Goal: Register for event/course

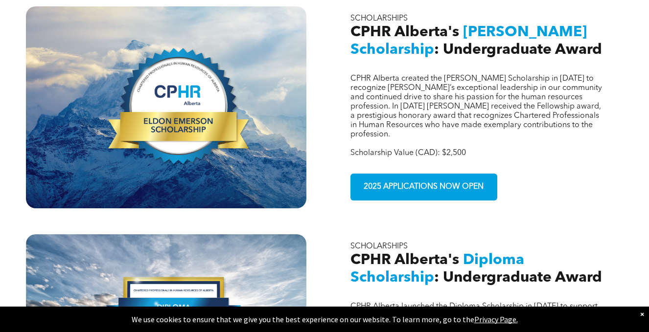
scroll to position [329, 0]
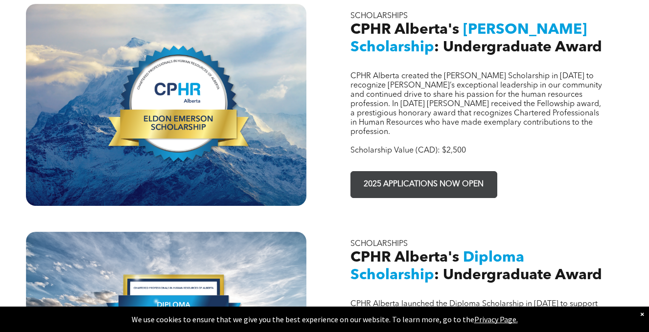
click at [403, 175] on span "2025 APPLICATIONS NOW OPEN" at bounding box center [423, 184] width 127 height 19
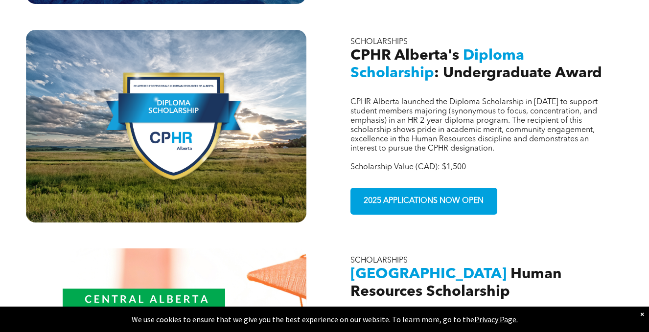
scroll to position [533, 0]
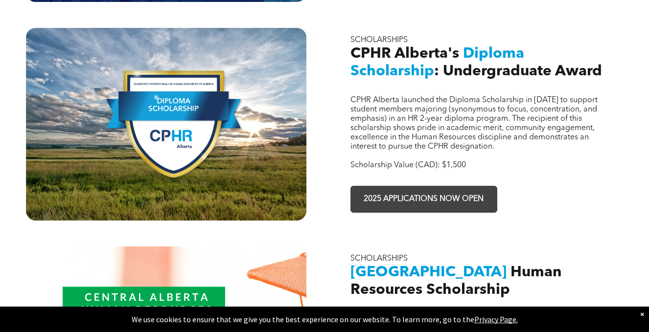
click at [431, 190] on span "2025 APPLICATIONS NOW OPEN" at bounding box center [423, 199] width 127 height 19
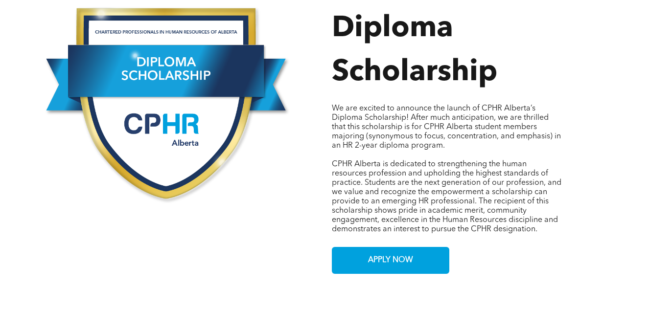
scroll to position [482, 0]
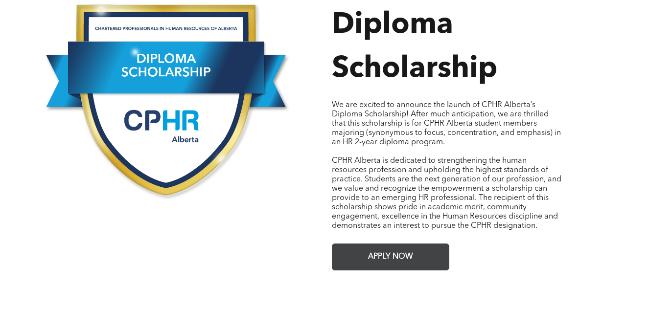
click at [405, 250] on span "APPLY NOW" at bounding box center [391, 257] width 52 height 19
click at [376, 248] on span "APPLY NOW" at bounding box center [391, 257] width 52 height 19
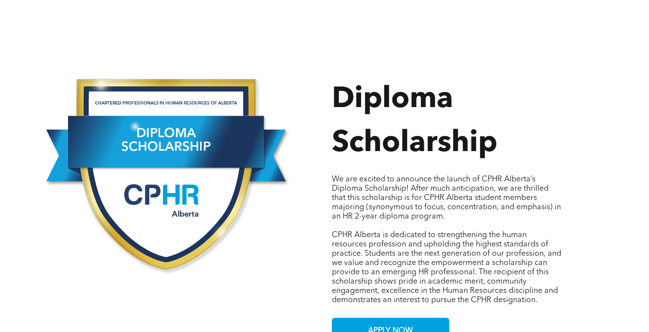
scroll to position [0, 0]
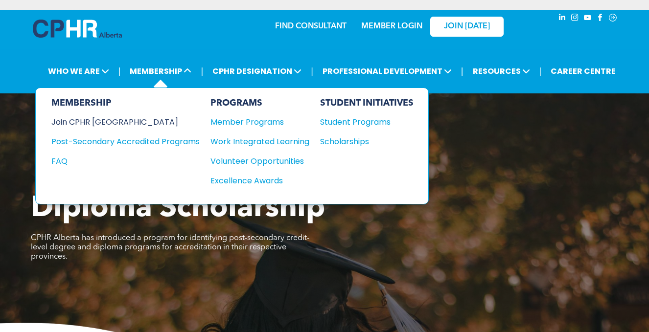
click at [99, 121] on div "Join CPHR [GEOGRAPHIC_DATA]" at bounding box center [118, 122] width 134 height 12
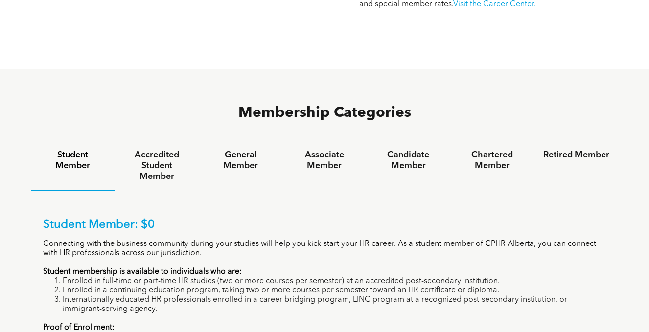
scroll to position [733, 0]
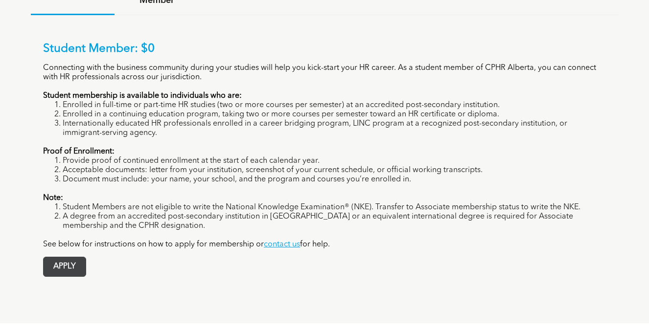
click at [71, 257] on span "APPLY" at bounding box center [65, 266] width 42 height 19
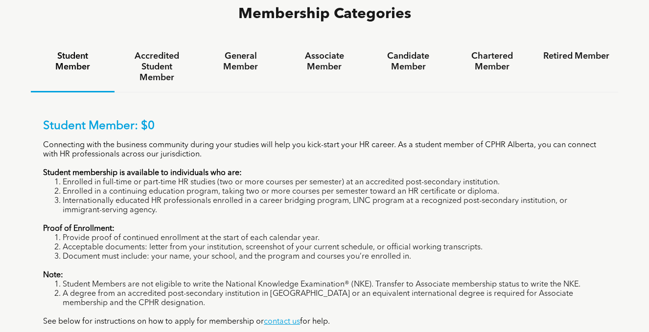
scroll to position [655, 0]
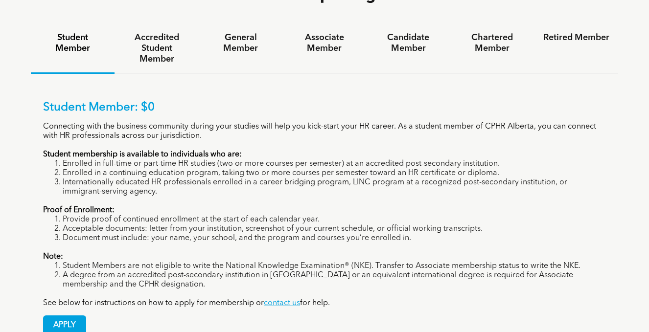
scroll to position [679, 0]
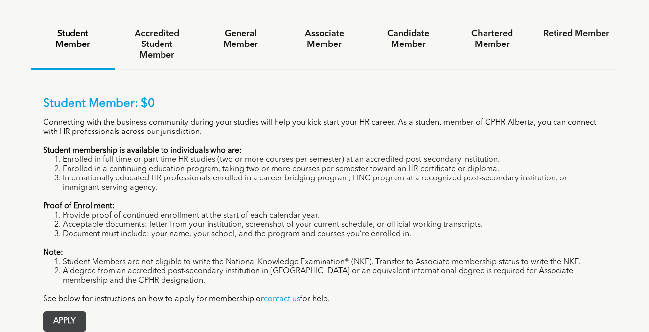
click at [66, 312] on span "APPLY" at bounding box center [65, 321] width 42 height 19
